Goal: Find specific page/section: Find specific page/section

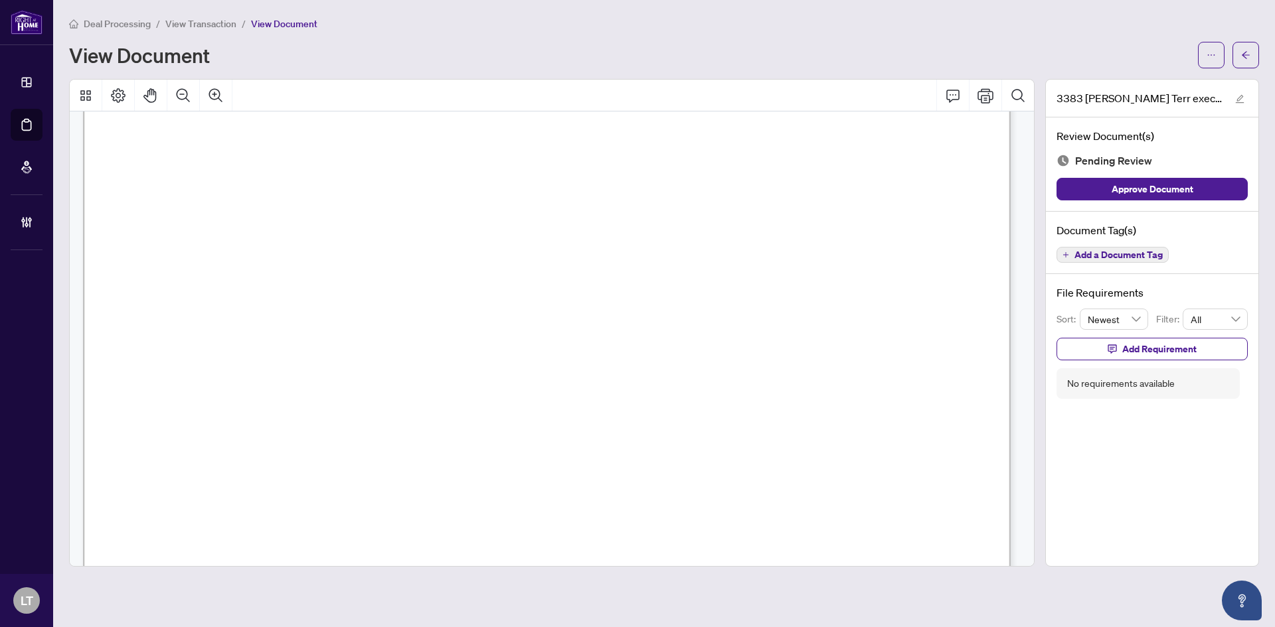
scroll to position [294, 0]
click at [1240, 52] on button "button" at bounding box center [1245, 55] width 27 height 27
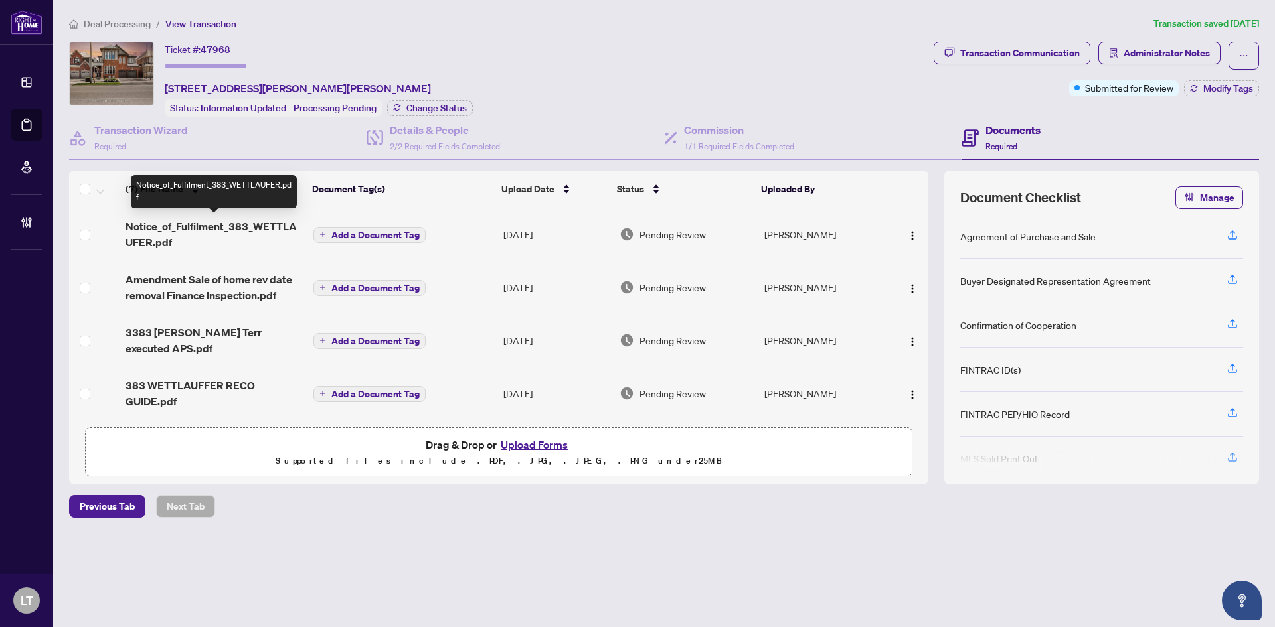
click at [218, 228] on span "Notice_of_Fulfilment_383_WETTLAUFER.pdf" at bounding box center [213, 234] width 177 height 32
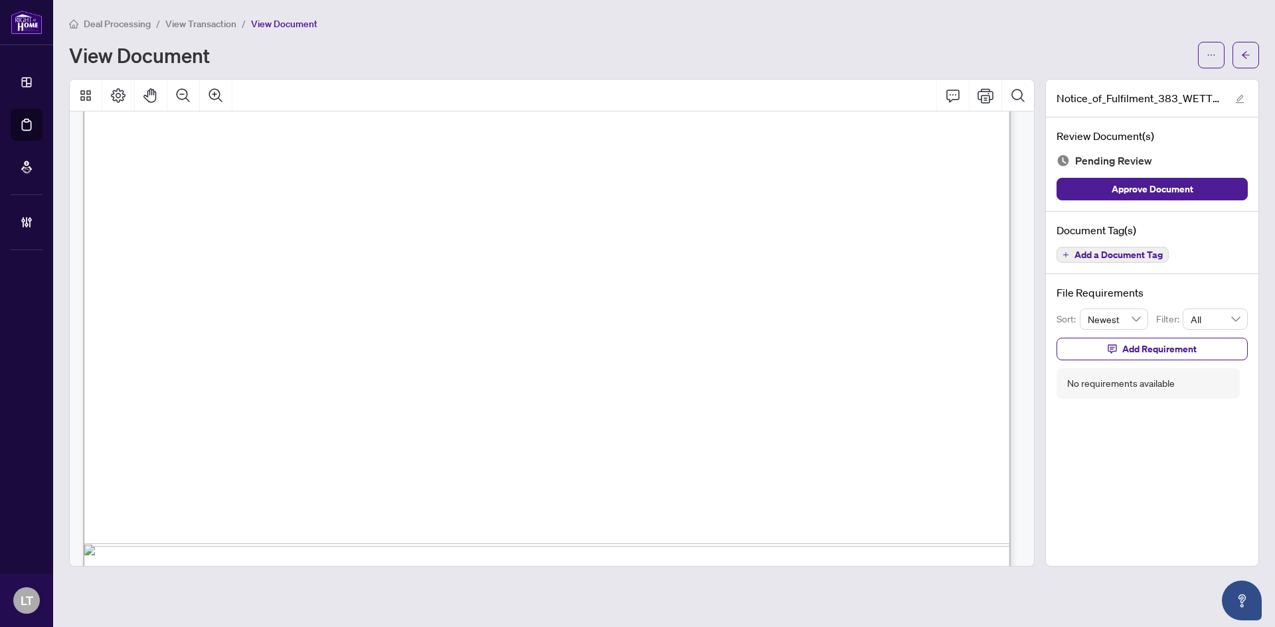
scroll to position [772, 0]
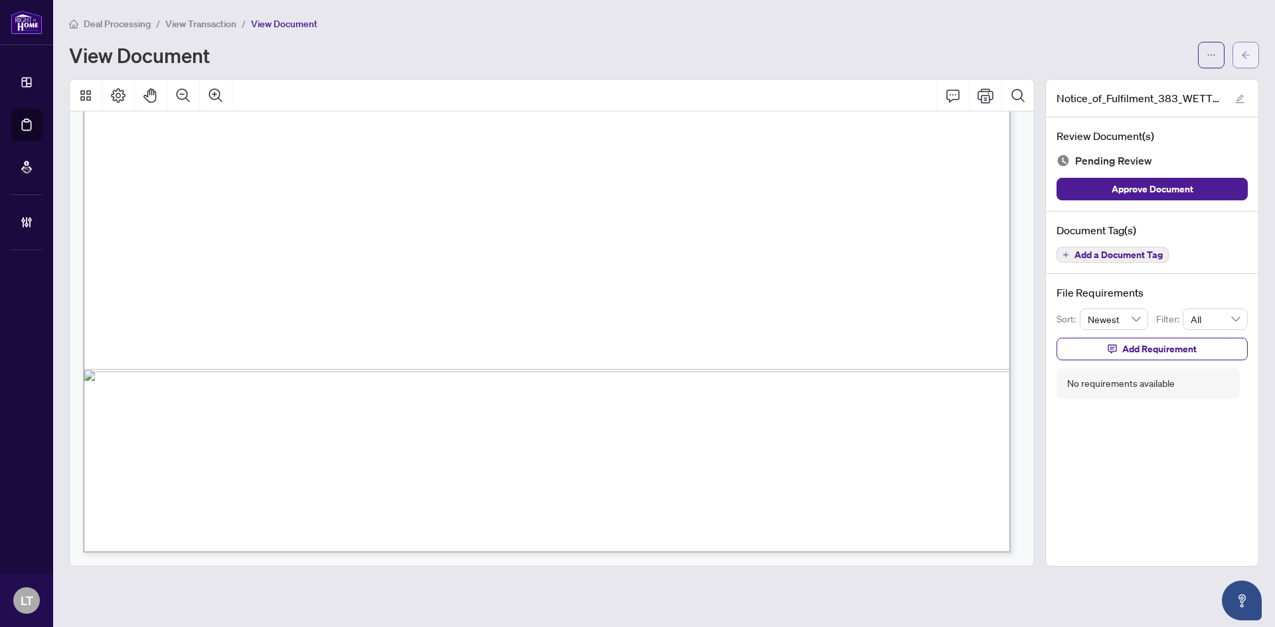
click at [1242, 52] on icon "arrow-left" at bounding box center [1245, 54] width 9 height 9
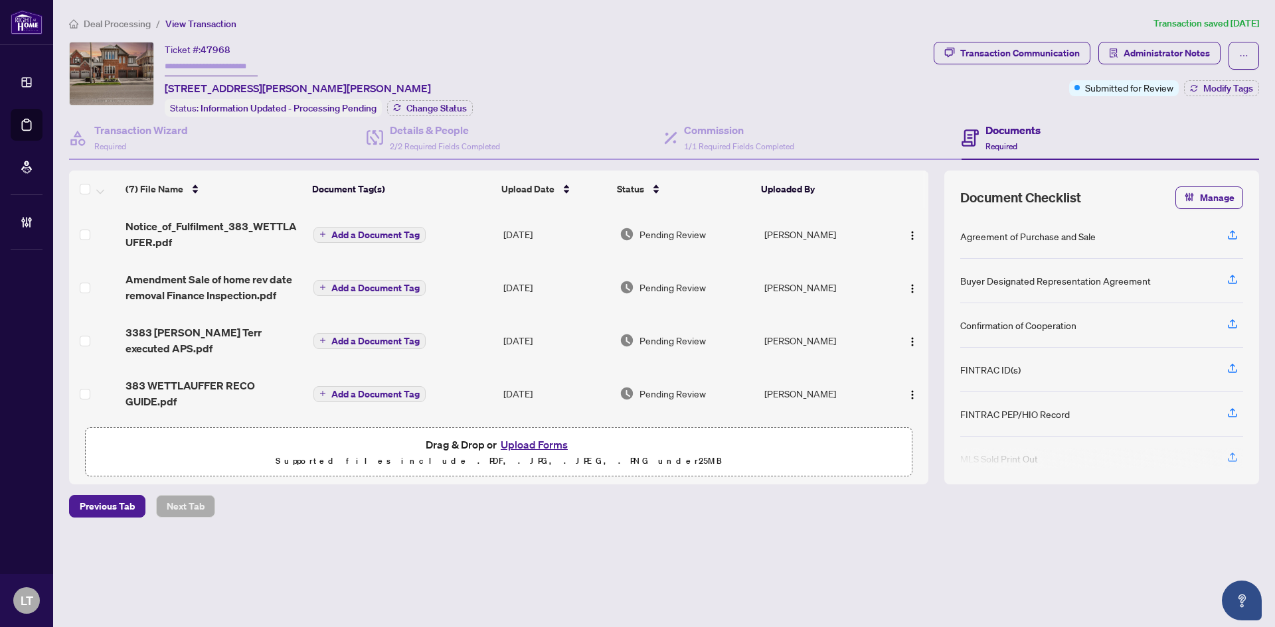
click at [208, 285] on span "Amendment Sale of home rev date removal Finance Inspection.pdf" at bounding box center [213, 288] width 177 height 32
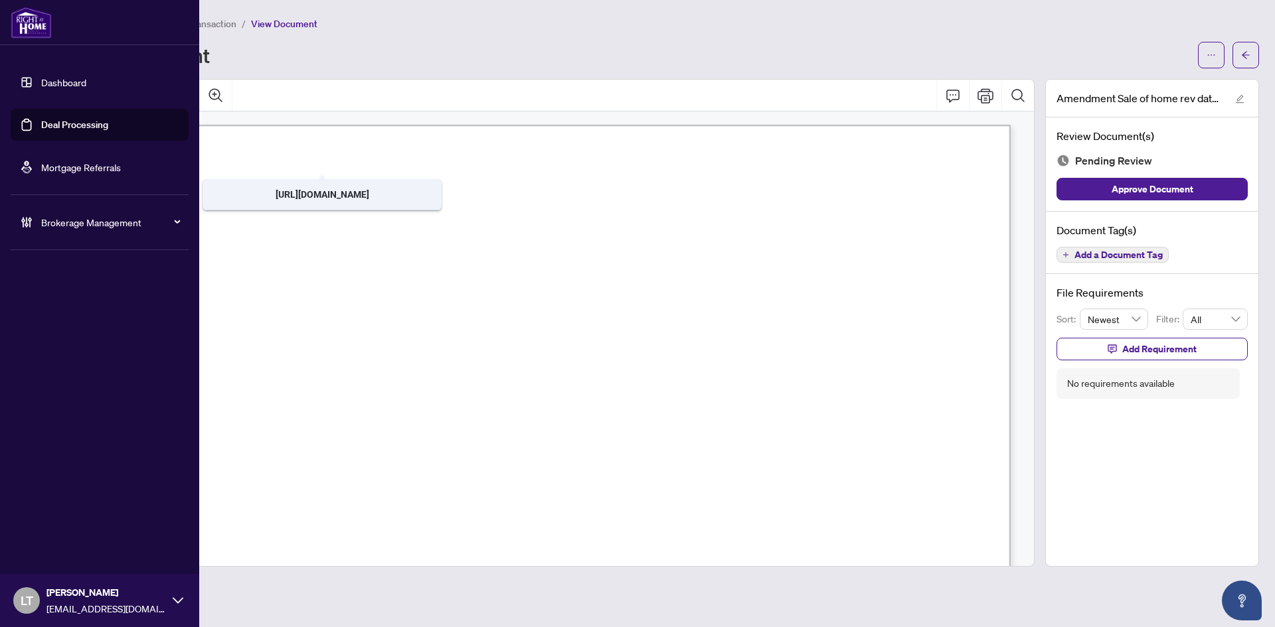
click at [41, 88] on link "Dashboard" at bounding box center [63, 82] width 45 height 12
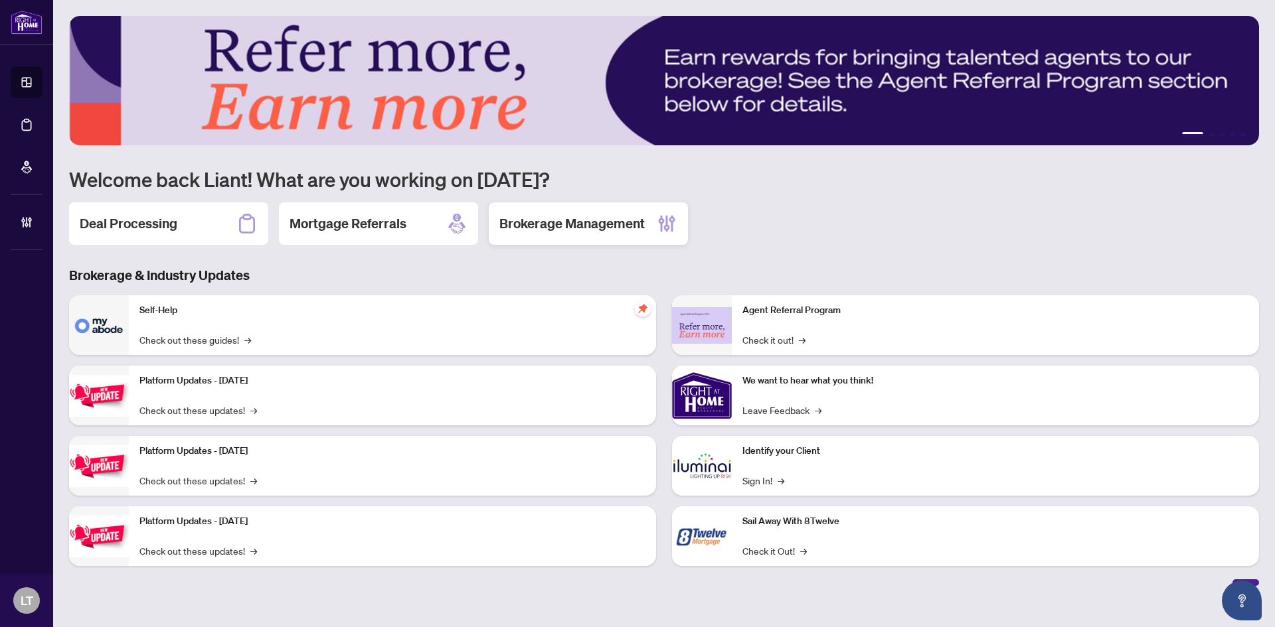
click at [564, 214] on div "Brokerage Management" at bounding box center [588, 223] width 199 height 42
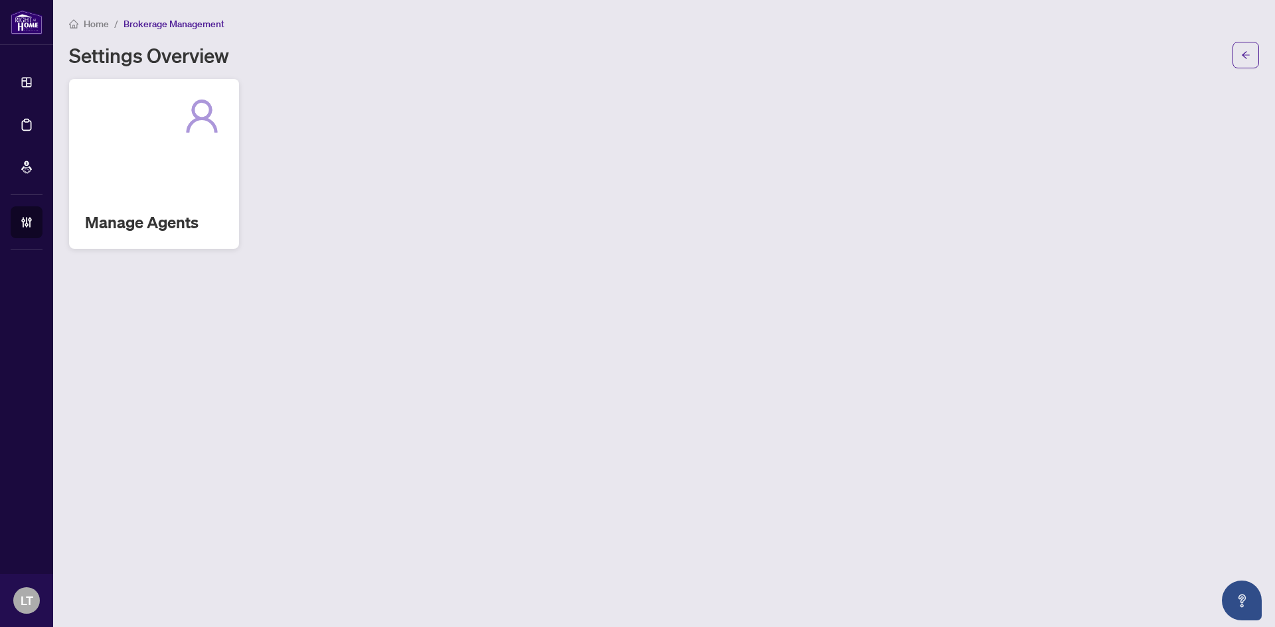
click at [185, 185] on div "Manage Agents" at bounding box center [154, 164] width 170 height 170
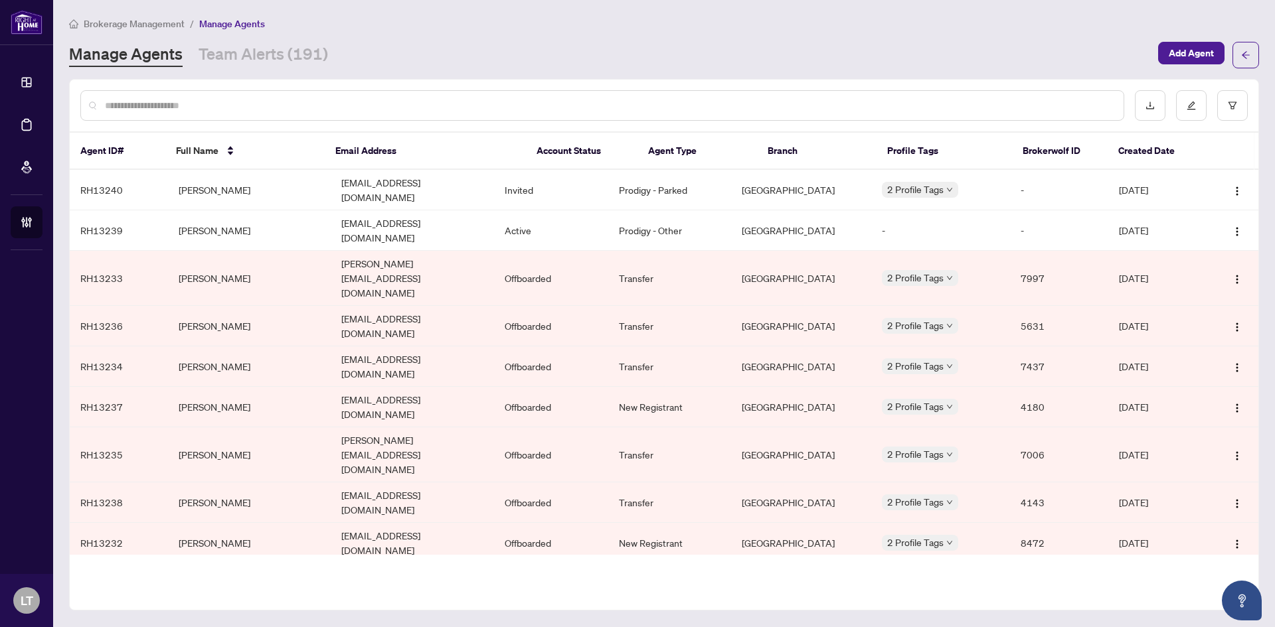
click at [266, 105] on input "text" at bounding box center [609, 105] width 1008 height 15
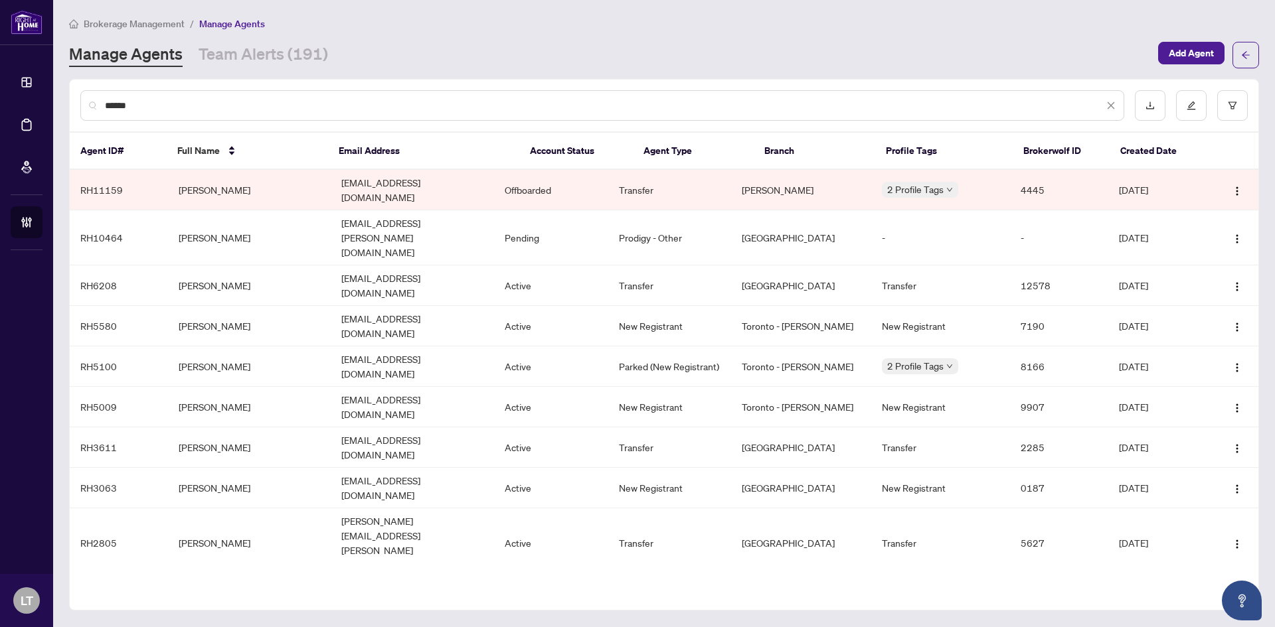
type input "******"
